Goal: Task Accomplishment & Management: Use online tool/utility

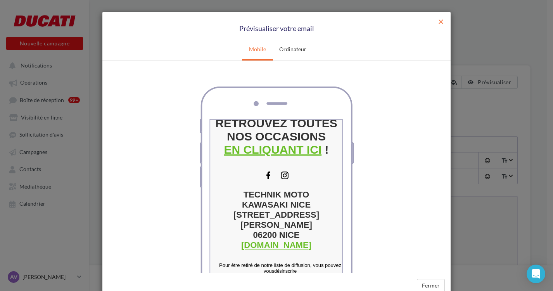
click at [437, 22] on span "close" at bounding box center [441, 22] width 8 height 8
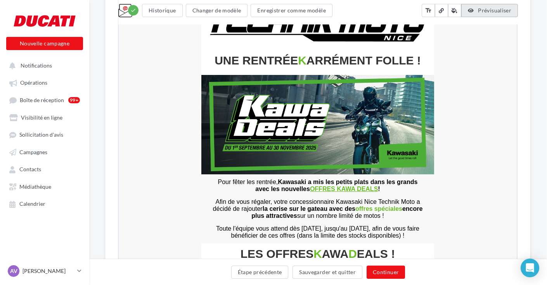
scroll to position [217, 1]
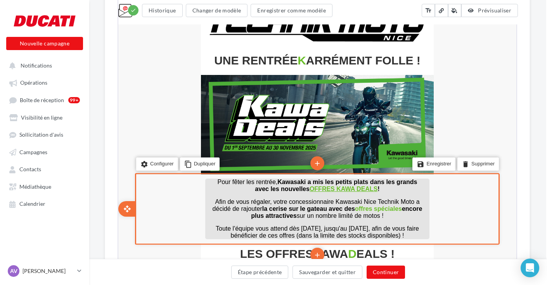
click at [252, 181] on span "Pour fêter les rentrée, Kawasaki a mis les petits plats dans les grands" at bounding box center [317, 181] width 200 height 7
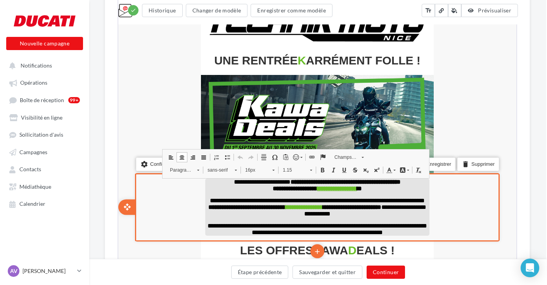
click at [252, 181] on span "**********" at bounding box center [316, 181] width 167 height 6
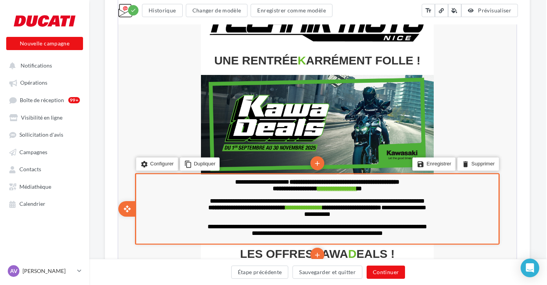
scroll to position [1965, 0]
click at [339, 271] on button "Sauvegarder et quitter" at bounding box center [327, 271] width 70 height 13
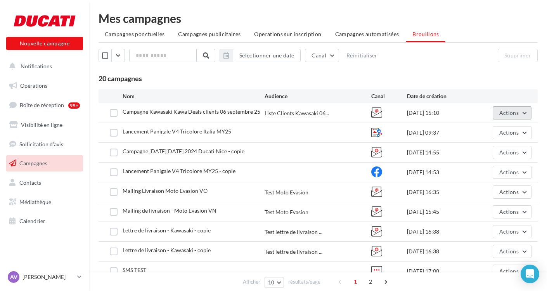
click at [514, 114] on span "Actions" at bounding box center [508, 112] width 19 height 7
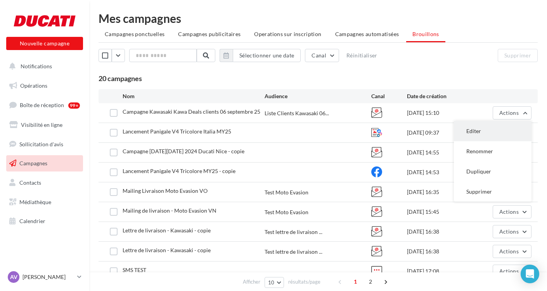
click at [482, 130] on button "Editer" at bounding box center [493, 131] width 78 height 20
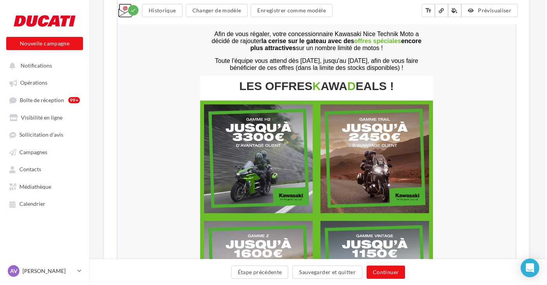
scroll to position [385, 2]
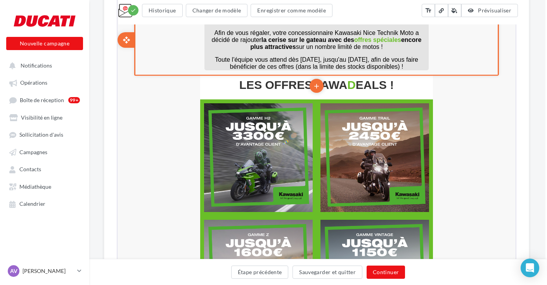
click at [309, 40] on strong "la cerise sur le gateau avec des offres spéciales encore plus attractives" at bounding box center [334, 43] width 171 height 14
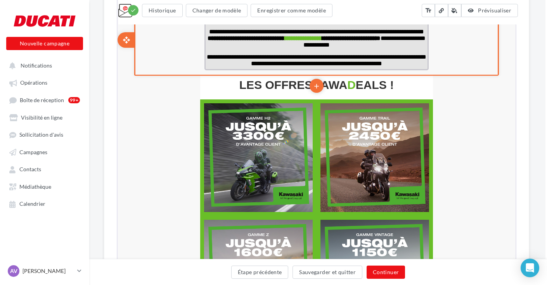
click at [311, 40] on strong "**********" at bounding box center [293, 38] width 173 height 6
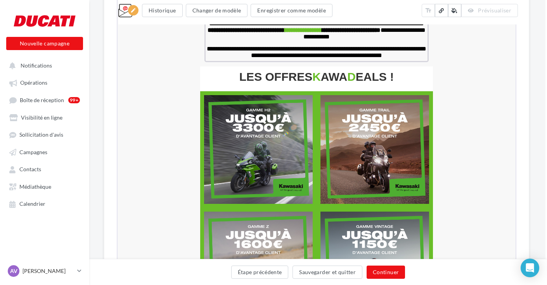
scroll to position [396, 2]
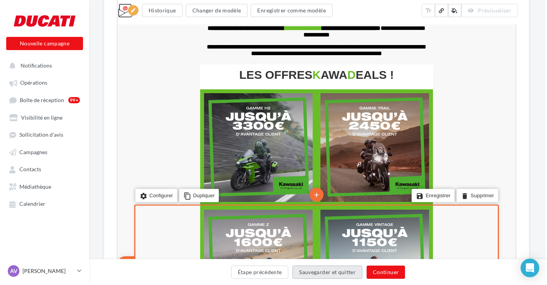
click at [337, 271] on button "Sauvegarder et quitter" at bounding box center [327, 271] width 70 height 13
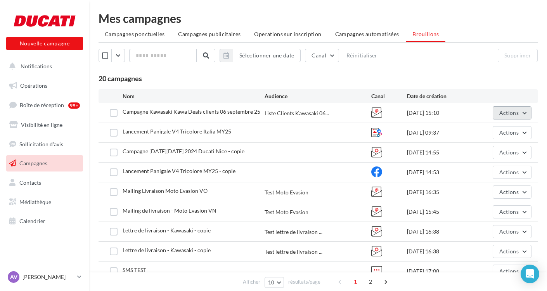
click at [511, 112] on span "Actions" at bounding box center [508, 112] width 19 height 7
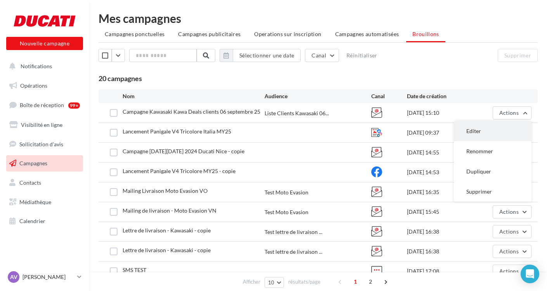
click at [487, 126] on button "Editer" at bounding box center [493, 131] width 78 height 20
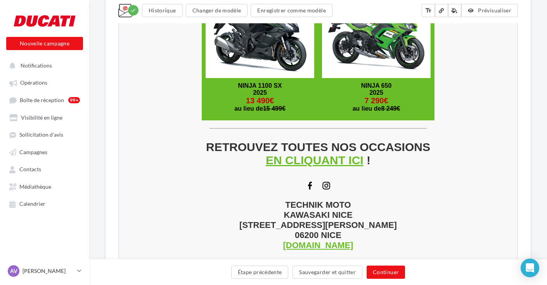
scroll to position [1339, 0]
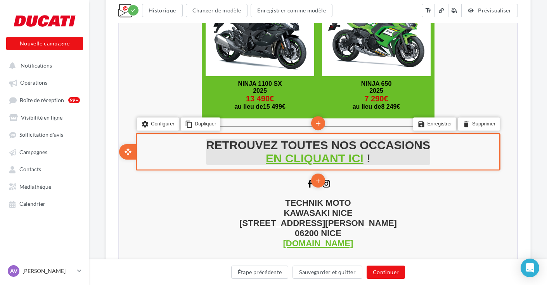
click at [326, 156] on u "EN CLIQUANT ICI" at bounding box center [314, 157] width 98 height 13
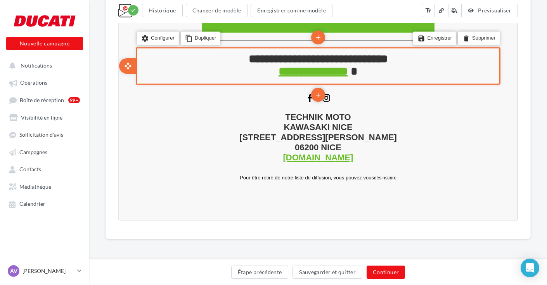
scroll to position [1424, 0]
click at [387, 271] on button "Continuer" at bounding box center [385, 271] width 38 height 13
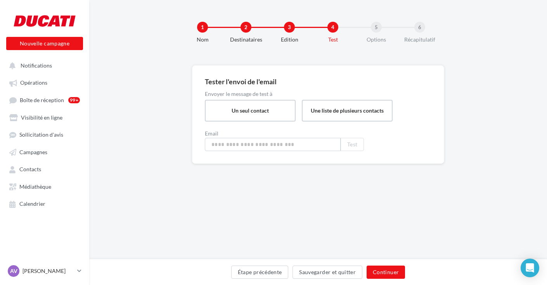
type input "**********"
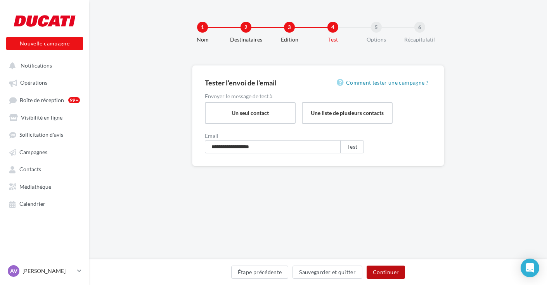
click at [389, 269] on button "Continuer" at bounding box center [385, 271] width 38 height 13
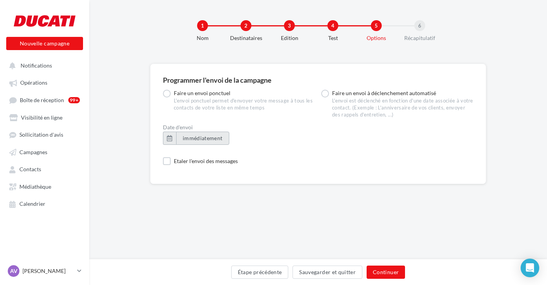
click at [206, 139] on span "immédiatement" at bounding box center [203, 138] width 40 height 7
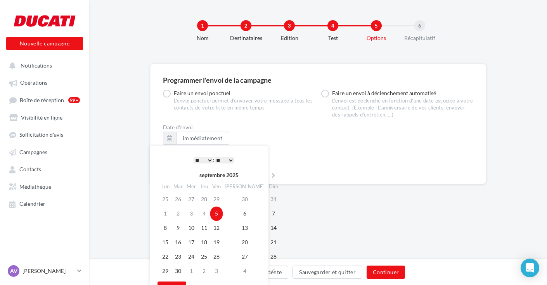
click at [302, 139] on div "Date d'envoi immédiatement" at bounding box center [318, 137] width 310 height 26
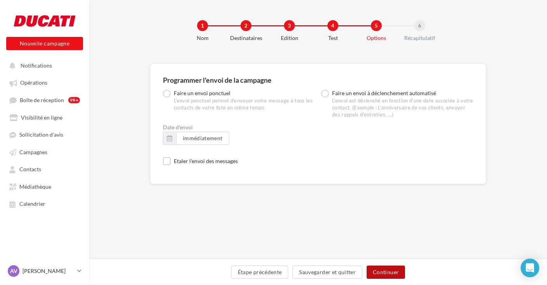
click at [387, 271] on button "Continuer" at bounding box center [385, 271] width 38 height 13
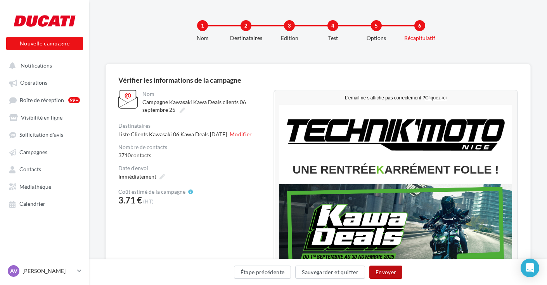
click at [397, 271] on button "Envoyer" at bounding box center [385, 271] width 33 height 13
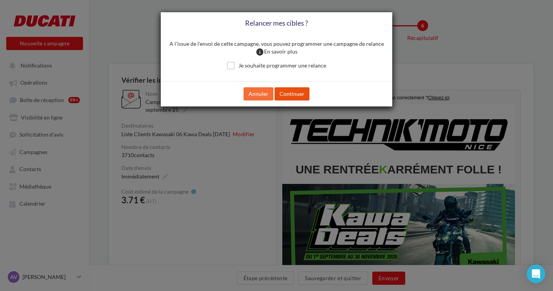
click at [295, 93] on button "Continuer" at bounding box center [292, 93] width 35 height 13
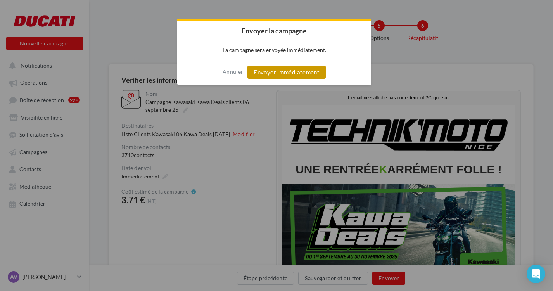
click at [292, 72] on button "Envoyer immédiatement" at bounding box center [286, 72] width 78 height 13
